Goal: Find specific page/section: Find specific page/section

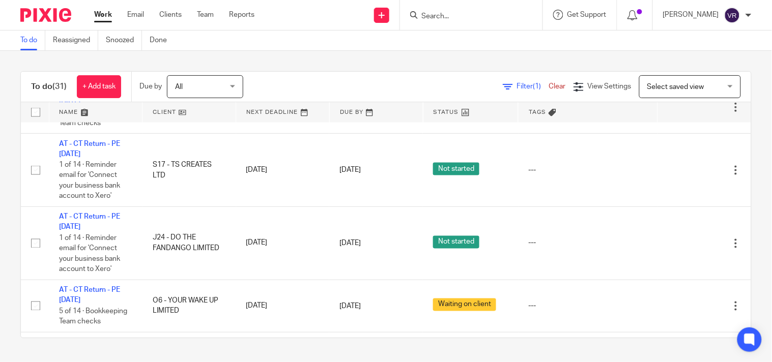
scroll to position [1383, 0]
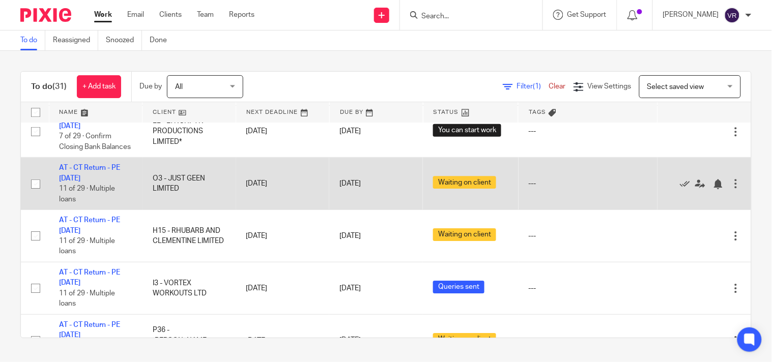
scroll to position [848, 0]
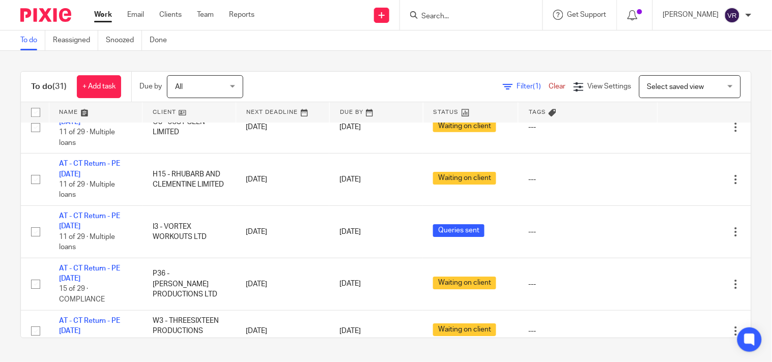
click at [490, 22] on div at bounding box center [471, 15] width 143 height 30
click at [486, 12] on input "Search" at bounding box center [467, 16] width 92 height 9
paste input "RHUBARB AND CLEMENTINE LIMITED"
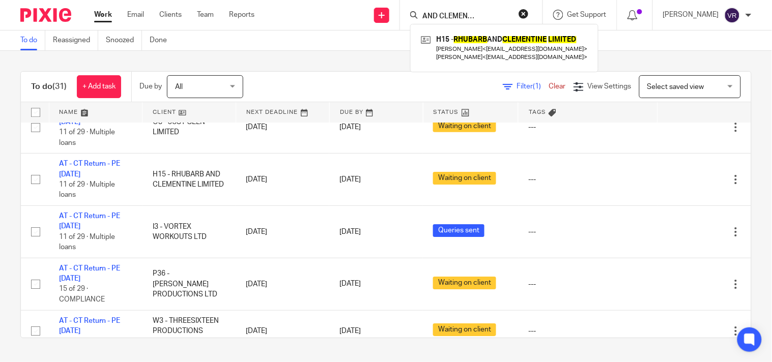
type input "RHUBARB AND CLEMENTINE LIMITED"
click at [467, 40] on link at bounding box center [504, 48] width 172 height 32
